Goal: Check status: Check status

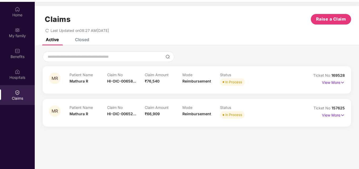
scroll to position [29, 0]
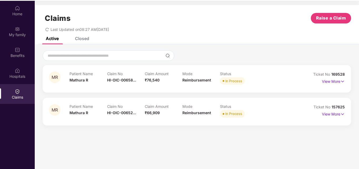
scroll to position [29, 0]
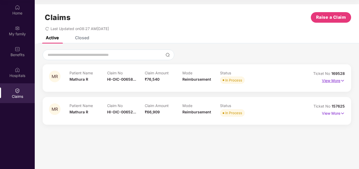
click at [333, 80] on p "View More" at bounding box center [333, 79] width 23 height 7
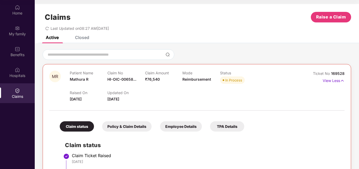
scroll to position [0, 0]
click at [332, 82] on p "View Less" at bounding box center [334, 80] width 22 height 7
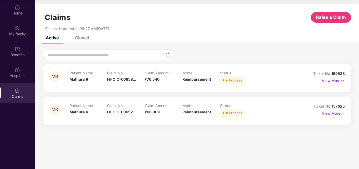
click at [334, 112] on p "View More" at bounding box center [333, 112] width 23 height 7
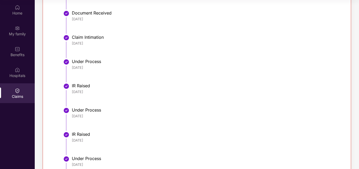
scroll to position [95, 0]
